Goal: Transaction & Acquisition: Purchase product/service

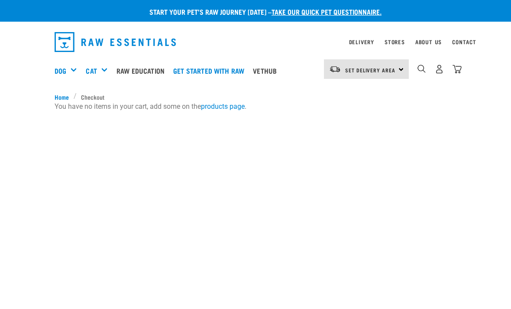
click at [395, 72] on span "Set Delivery Area" at bounding box center [370, 69] width 50 height 3
click at [364, 93] on link "[GEOGRAPHIC_DATA]" at bounding box center [365, 93] width 83 height 19
click at [0, 0] on div "Mixes & Minces" at bounding box center [0, 0] width 0 height 0
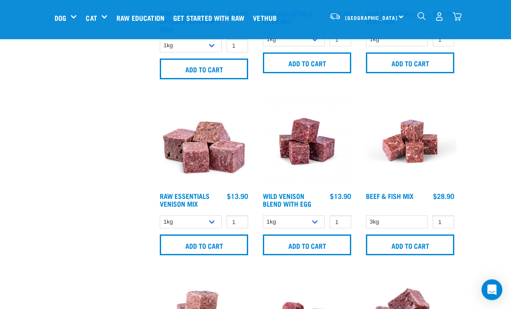
scroll to position [326, 0]
click at [314, 255] on input "Add to cart" at bounding box center [307, 244] width 88 height 21
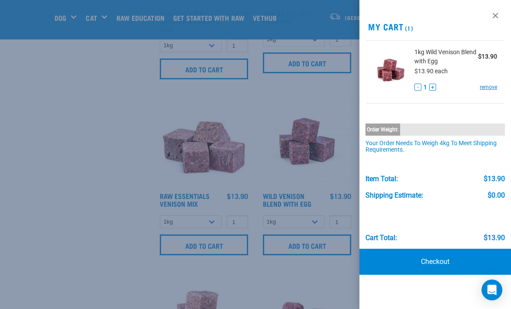
click at [435, 85] on button "+" at bounding box center [433, 87] width 7 height 7
click at [436, 87] on button "+" at bounding box center [433, 87] width 7 height 7
click at [433, 89] on button "+" at bounding box center [433, 87] width 7 height 7
click at [439, 260] on link "Checkout" at bounding box center [436, 262] width 152 height 26
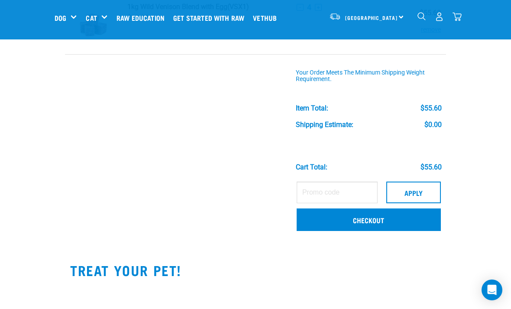
scroll to position [77, 0]
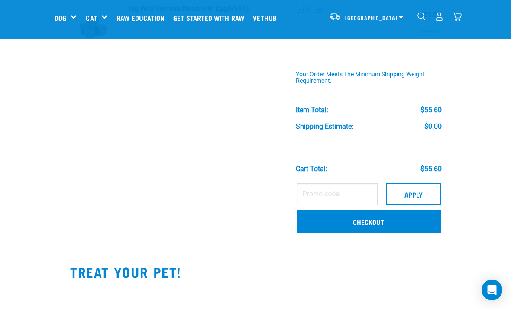
click at [371, 225] on link "Checkout" at bounding box center [369, 221] width 144 height 23
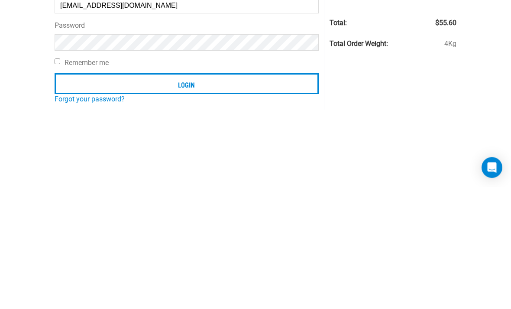
scroll to position [123, 0]
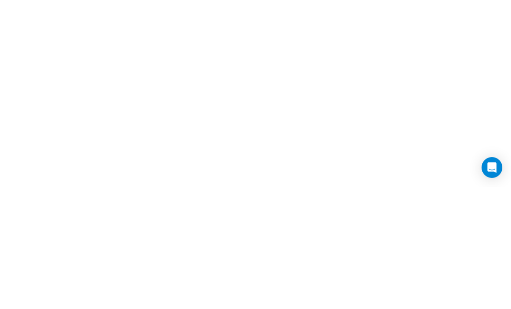
click at [186, 85] on input "Login" at bounding box center [187, 83] width 264 height 21
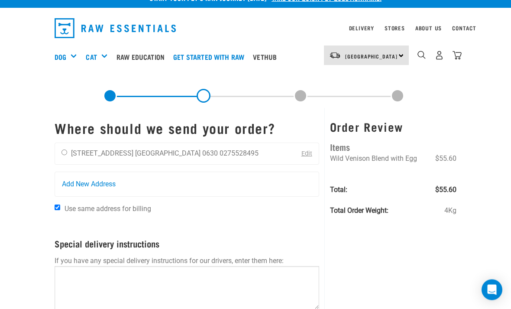
scroll to position [14, 0]
click at [67, 155] on input "radio" at bounding box center [65, 153] width 6 height 6
radio input "true"
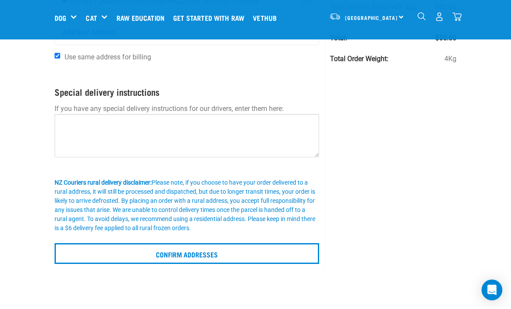
scroll to position [100, 0]
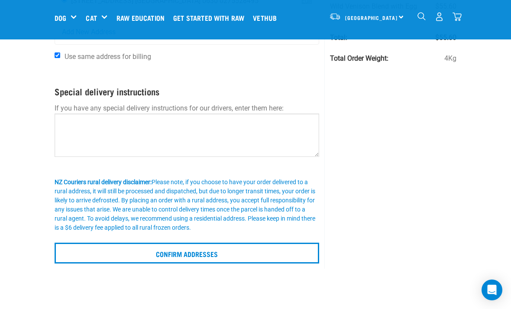
click at [212, 256] on input "Confirm addresses" at bounding box center [187, 253] width 265 height 21
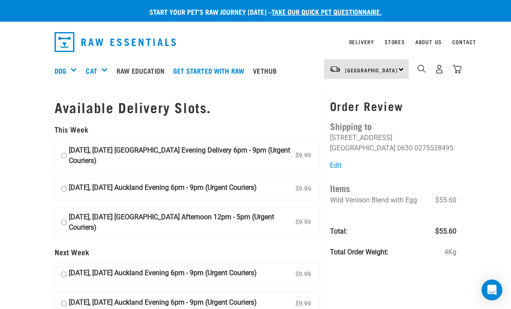
click at [72, 147] on strong "11 September, Thursday Auckland Evening Delivery 6pm - 9pm (Urgent Couriers)" at bounding box center [181, 155] width 225 height 21
click at [67, 147] on input "11 September, Thursday Auckland Evening Delivery 6pm - 9pm (Urgent Couriers) $9…" at bounding box center [64, 155] width 6 height 21
radio input "true"
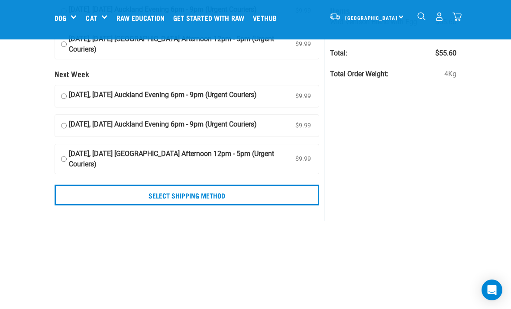
scroll to position [119, 0]
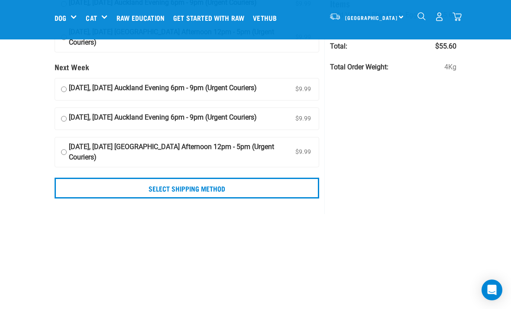
click at [217, 199] on input "Select Shipping Method" at bounding box center [187, 188] width 265 height 21
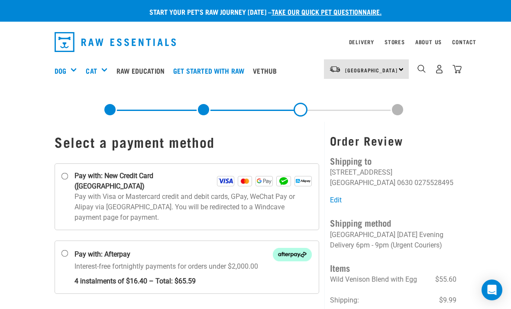
click at [68, 177] on input "Pay with: New Credit Card ([GEOGRAPHIC_DATA])" at bounding box center [65, 176] width 7 height 7
radio input "true"
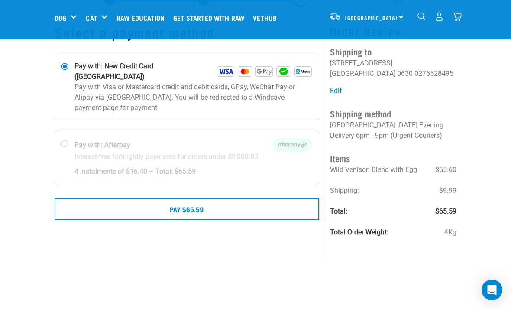
scroll to position [44, 0]
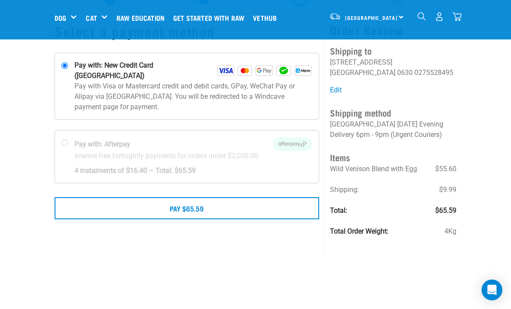
click at [201, 202] on button "Pay $65.59" at bounding box center [187, 208] width 265 height 22
